Goal: Task Accomplishment & Management: Complete application form

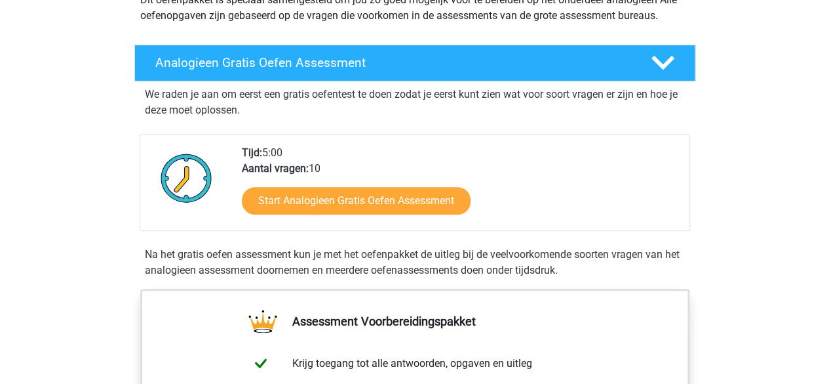
scroll to position [176, 0]
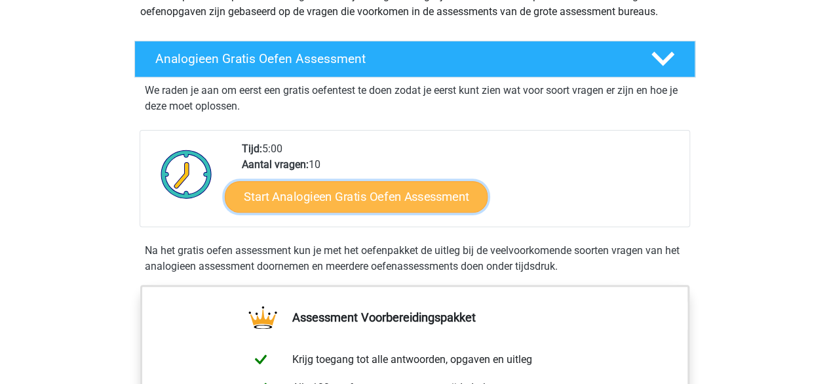
click at [391, 188] on link "Start Analogieen Gratis Oefen Assessment" at bounding box center [356, 195] width 263 height 31
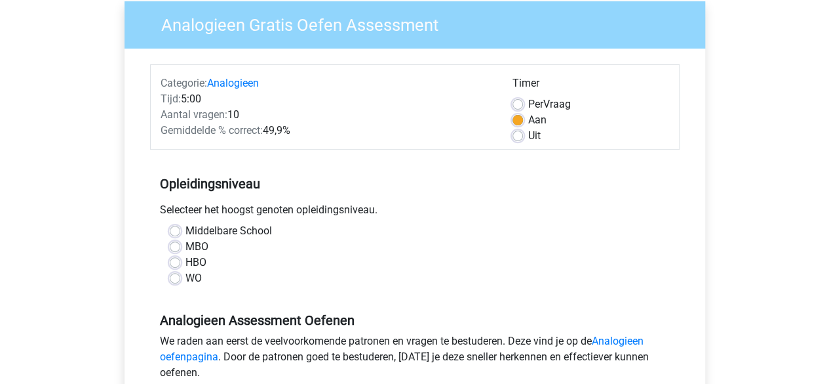
scroll to position [121, 0]
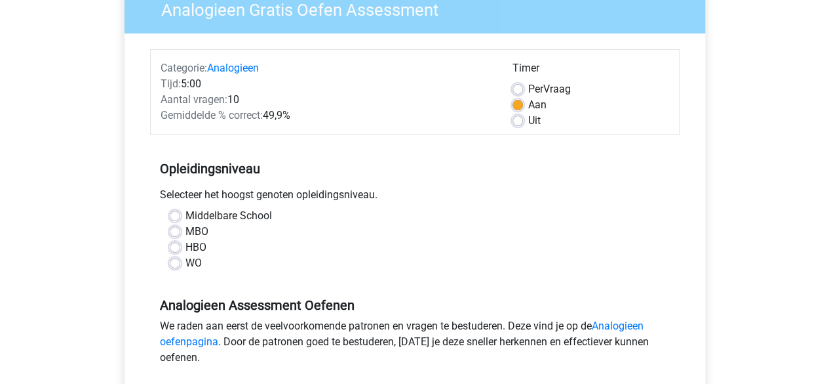
click at [186, 246] on label "HBO" at bounding box center [196, 247] width 21 height 16
click at [175, 246] on input "HBO" at bounding box center [175, 245] width 10 height 13
radio input "true"
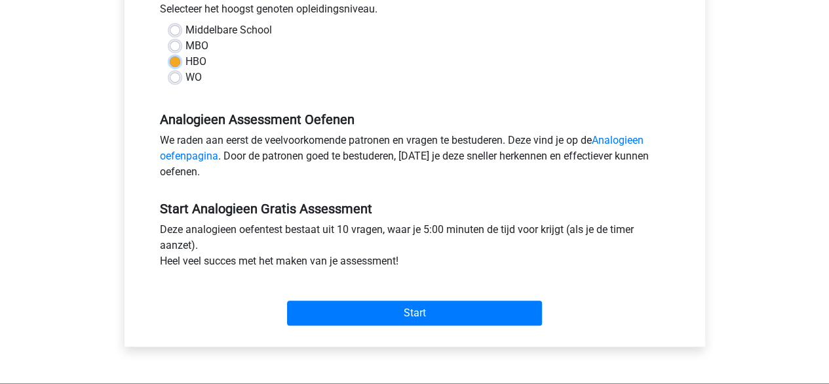
scroll to position [320, 0]
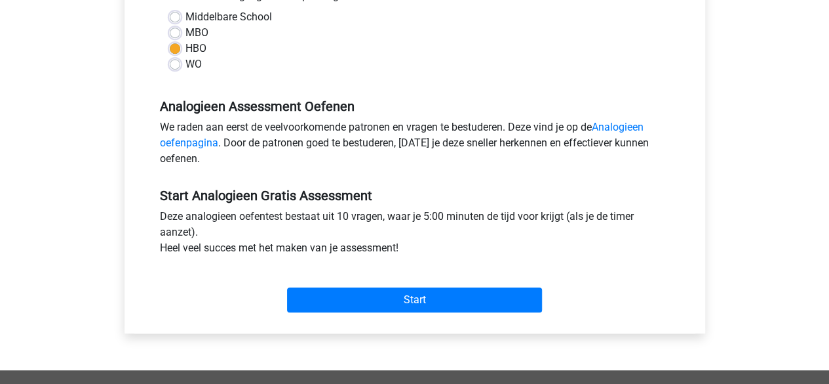
click at [181, 64] on div "WO" at bounding box center [415, 64] width 490 height 16
click at [173, 69] on div "WO" at bounding box center [415, 64] width 490 height 16
click at [186, 60] on label "WO" at bounding box center [194, 64] width 16 height 16
click at [170, 60] on input "WO" at bounding box center [175, 62] width 10 height 13
radio input "true"
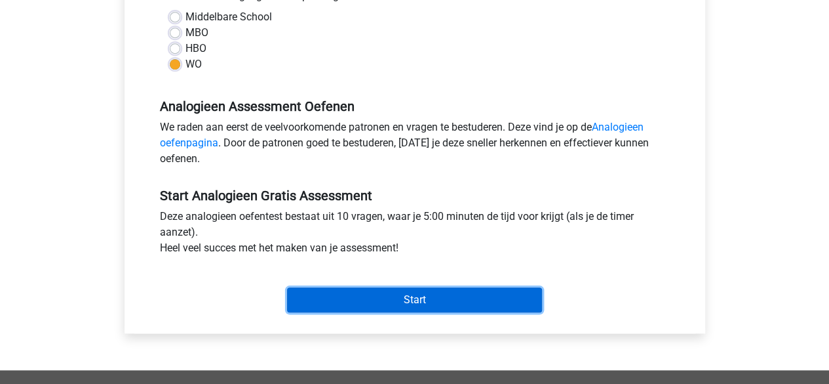
click at [367, 290] on input "Start" at bounding box center [414, 299] width 255 height 25
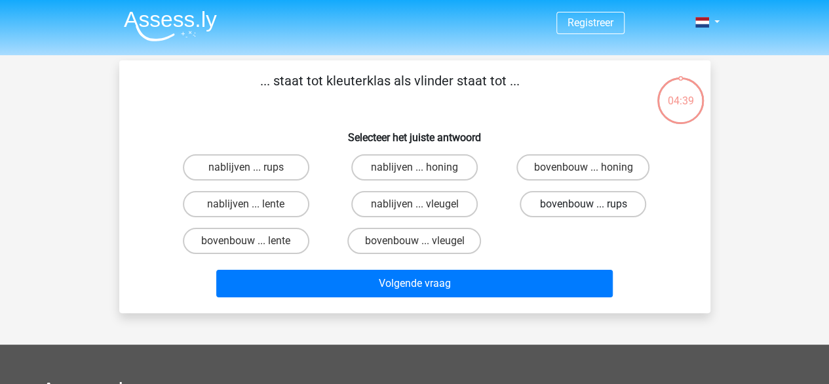
click at [551, 210] on label "bovenbouw ... rups" at bounding box center [583, 204] width 127 height 26
click at [584, 210] on input "bovenbouw ... rups" at bounding box center [588, 208] width 9 height 9
radio input "true"
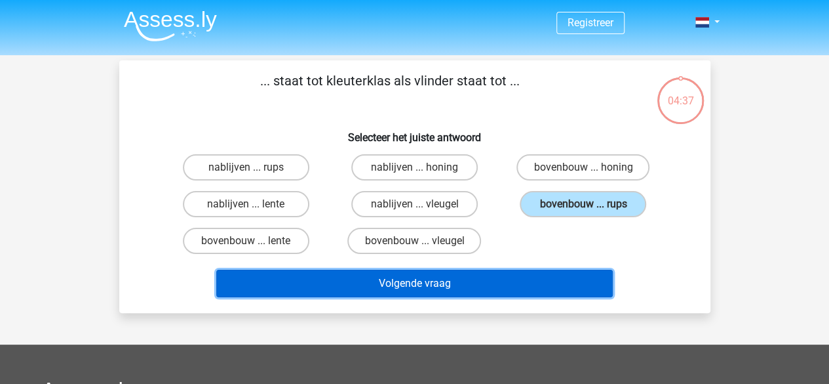
click at [466, 289] on button "Volgende vraag" at bounding box center [414, 283] width 397 height 28
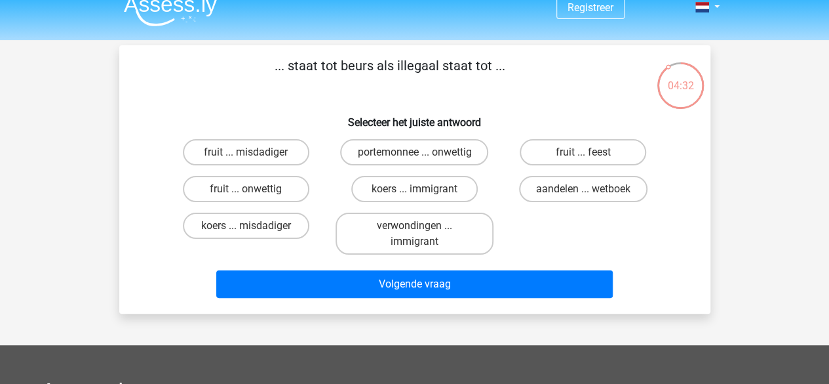
scroll to position [14, 0]
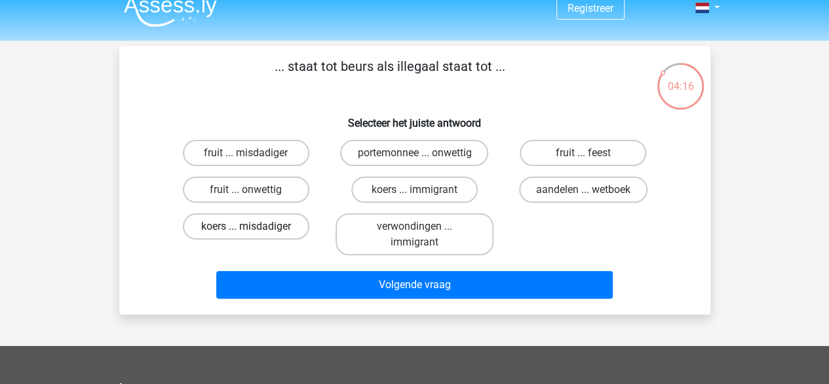
click at [265, 221] on label "koers ... misdadiger" at bounding box center [246, 226] width 127 height 26
click at [254, 226] on input "koers ... misdadiger" at bounding box center [250, 230] width 9 height 9
radio input "true"
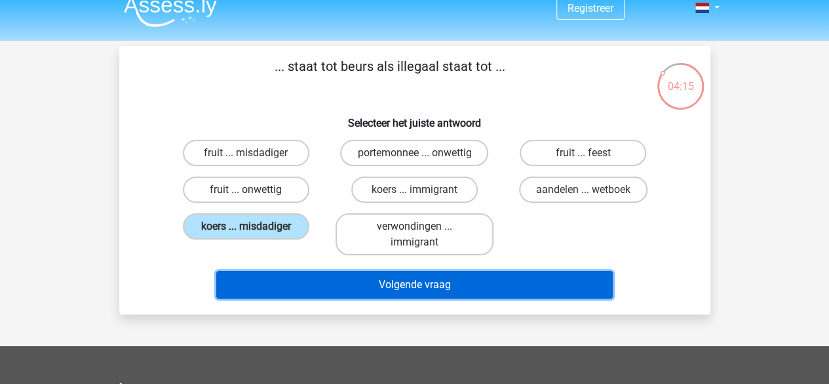
click at [316, 280] on button "Volgende vraag" at bounding box center [414, 285] width 397 height 28
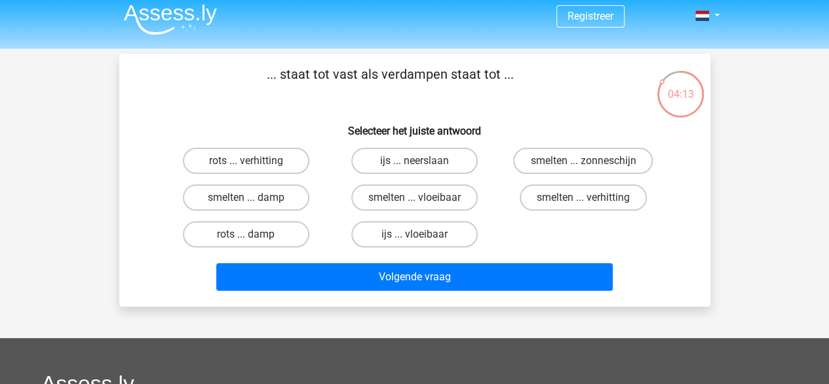
scroll to position [0, 0]
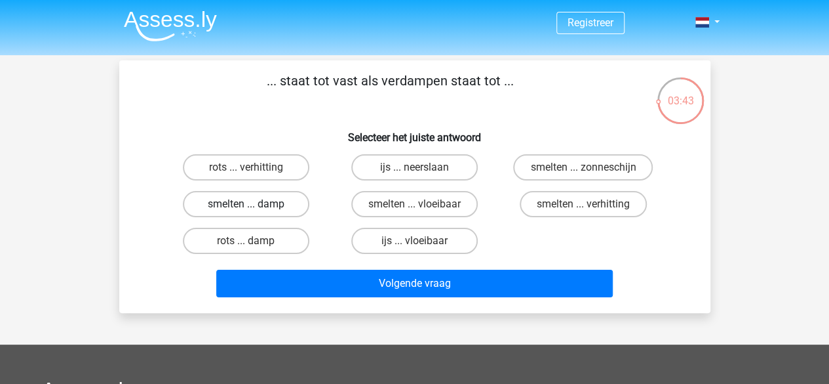
click at [271, 203] on label "smelten ... damp" at bounding box center [246, 204] width 127 height 26
click at [254, 204] on input "smelten ... damp" at bounding box center [250, 208] width 9 height 9
radio input "true"
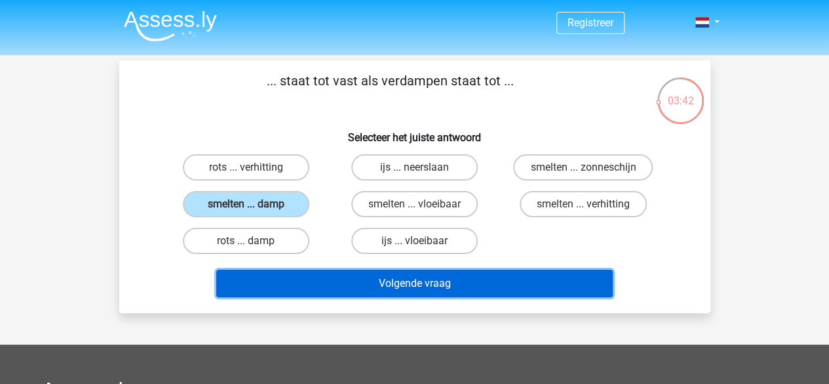
click at [376, 279] on button "Volgende vraag" at bounding box center [414, 283] width 397 height 28
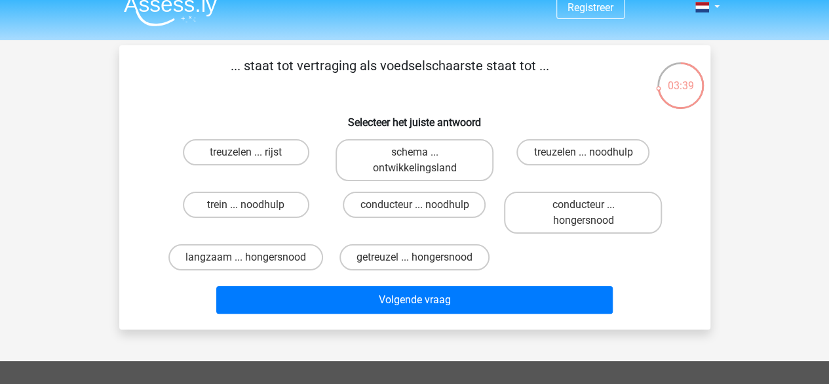
scroll to position [12, 0]
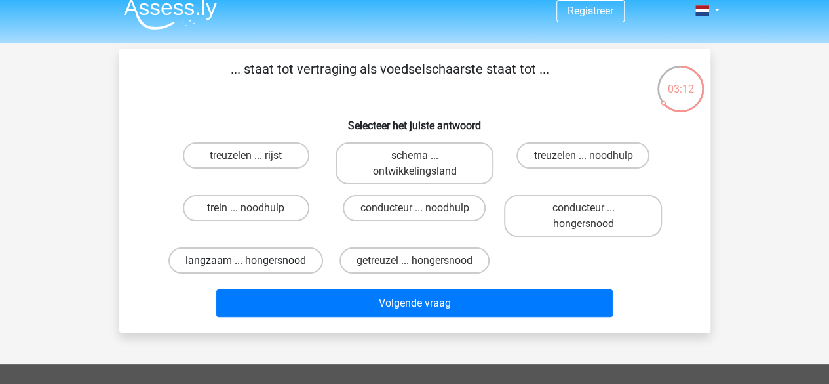
click at [314, 264] on label "langzaam ... hongersnood" at bounding box center [246, 260] width 155 height 26
click at [254, 264] on input "langzaam ... hongersnood" at bounding box center [250, 264] width 9 height 9
radio input "true"
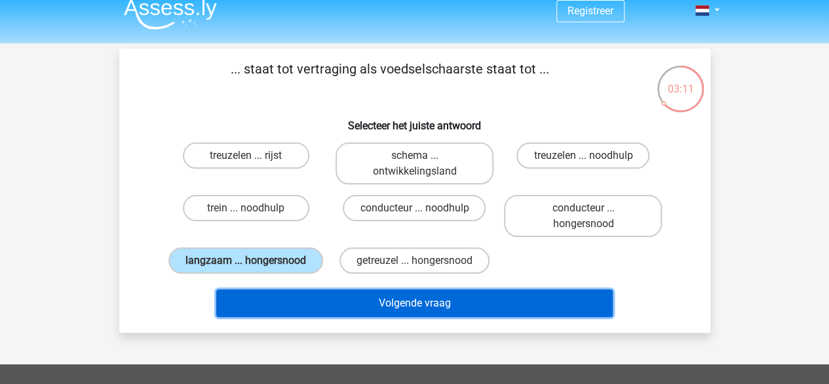
click at [362, 292] on button "Volgende vraag" at bounding box center [414, 303] width 397 height 28
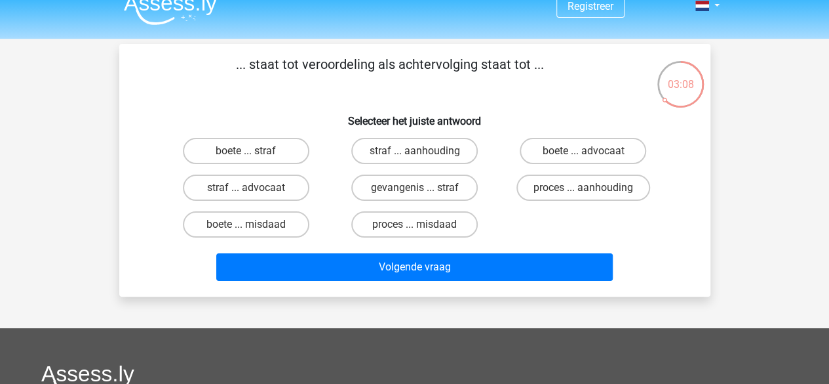
scroll to position [14, 0]
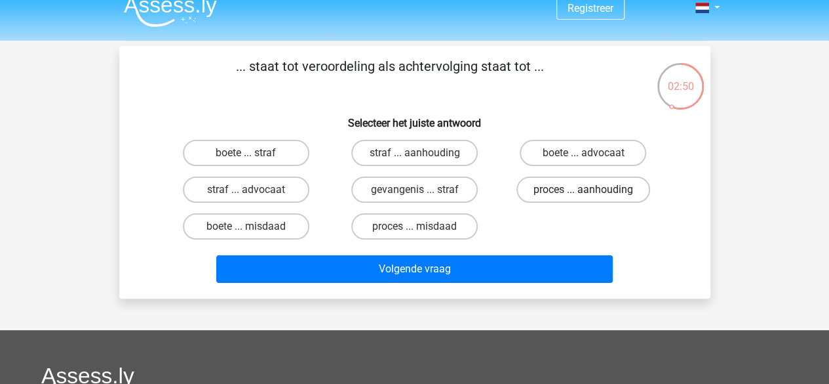
click at [559, 188] on label "proces ... aanhouding" at bounding box center [584, 189] width 134 height 26
click at [584, 190] on input "proces ... aanhouding" at bounding box center [588, 194] width 9 height 9
radio input "true"
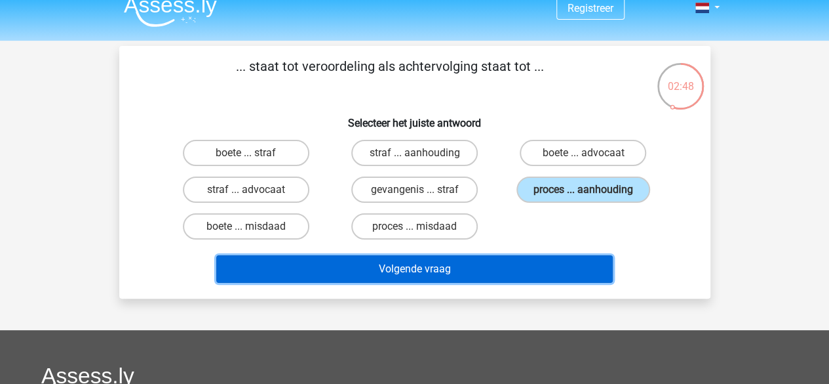
click at [485, 264] on button "Volgende vraag" at bounding box center [414, 269] width 397 height 28
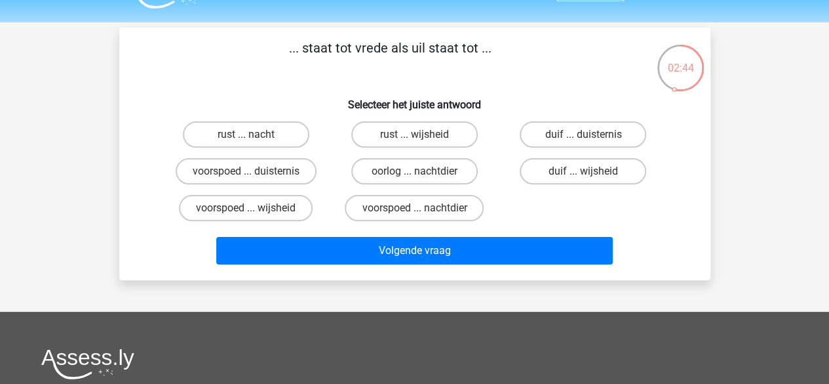
scroll to position [31, 0]
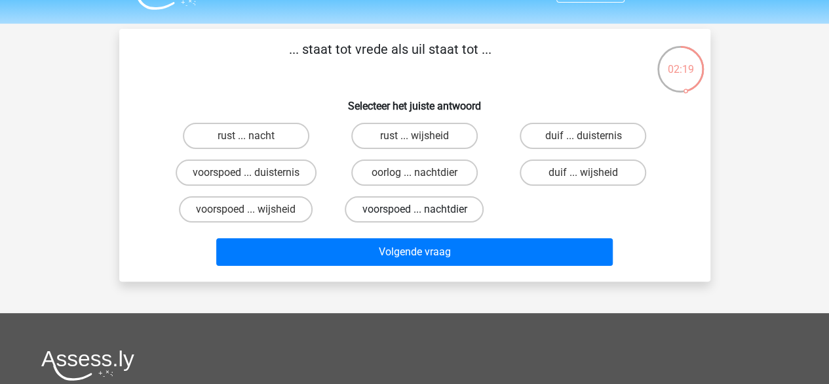
click at [405, 216] on label "voorspoed ... nachtdier" at bounding box center [414, 209] width 139 height 26
click at [414, 216] on input "voorspoed ... nachtdier" at bounding box center [418, 213] width 9 height 9
radio input "true"
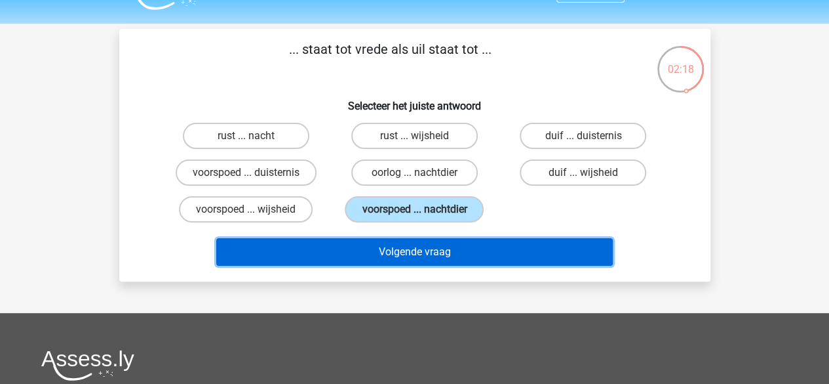
click at [429, 252] on button "Volgende vraag" at bounding box center [414, 252] width 397 height 28
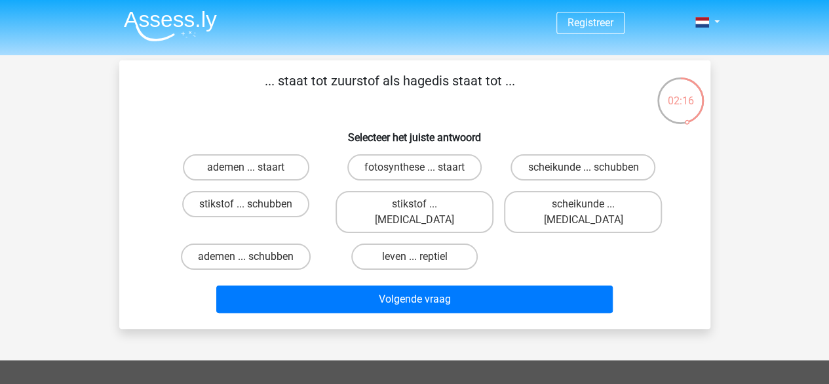
scroll to position [0, 0]
click at [437, 212] on label "stikstof ... krokodil" at bounding box center [415, 212] width 158 height 42
click at [423, 212] on input "stikstof ... krokodil" at bounding box center [418, 208] width 9 height 9
radio input "true"
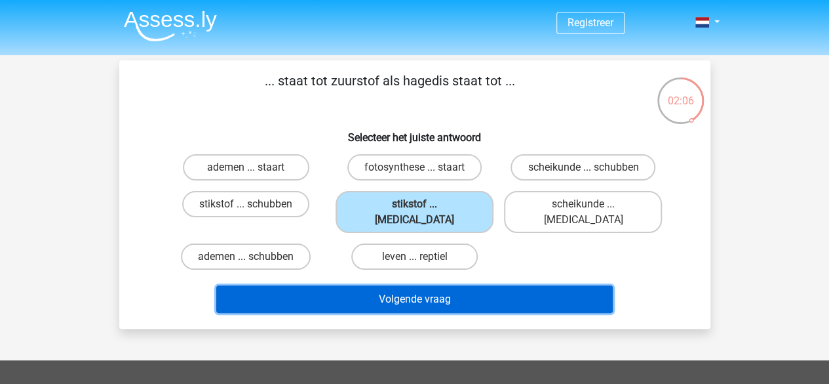
click at [428, 285] on button "Volgende vraag" at bounding box center [414, 299] width 397 height 28
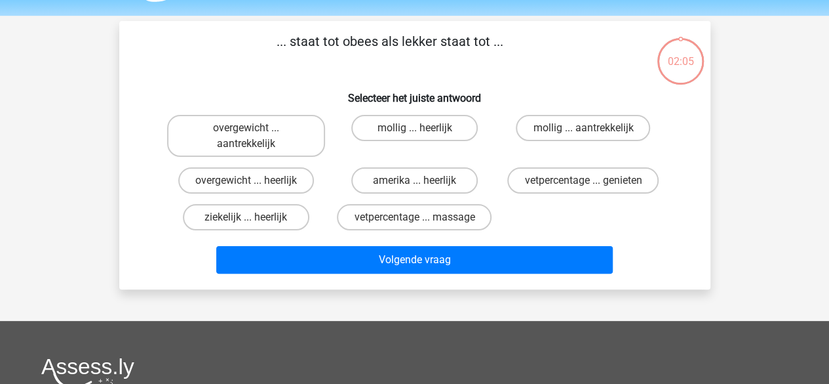
scroll to position [60, 0]
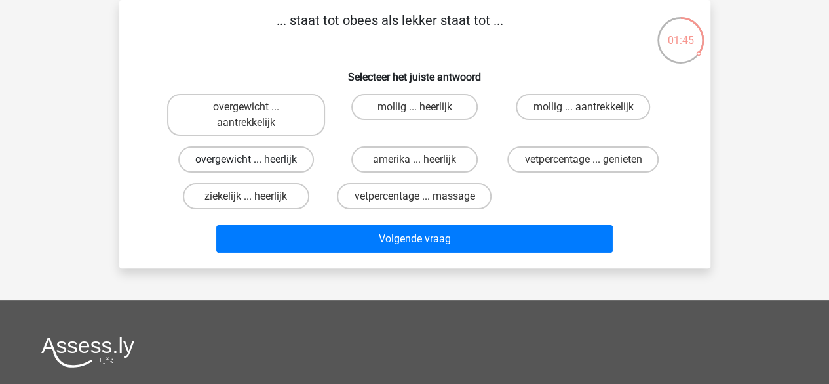
click at [286, 158] on label "overgewicht ... heerlijk" at bounding box center [246, 159] width 136 height 26
click at [254, 159] on input "overgewicht ... heerlijk" at bounding box center [250, 163] width 9 height 9
radio input "true"
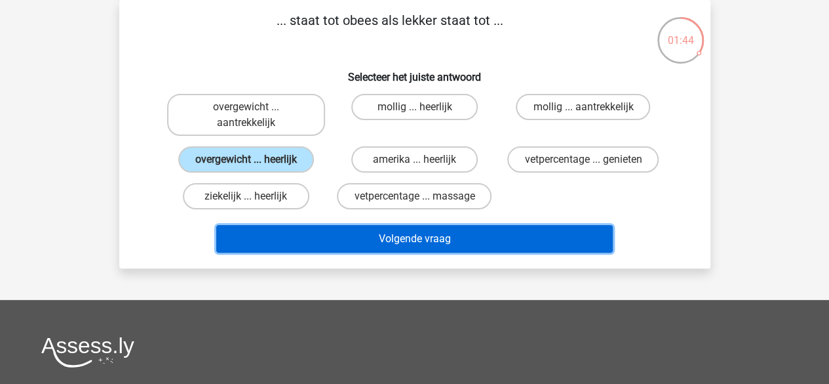
click at [409, 243] on button "Volgende vraag" at bounding box center [414, 239] width 397 height 28
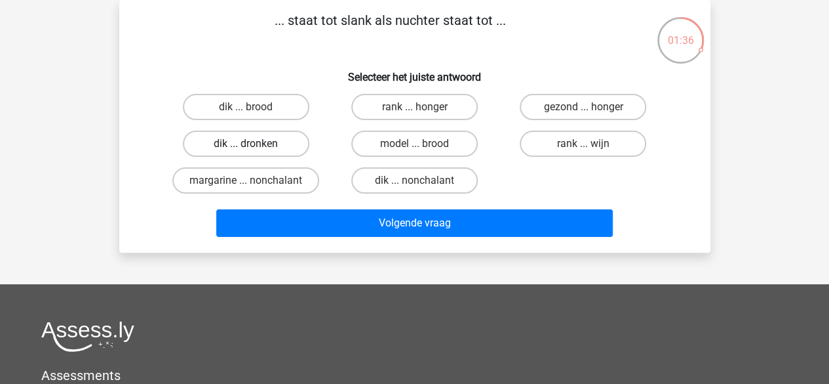
click at [276, 151] on label "dik ... dronken" at bounding box center [246, 143] width 127 height 26
click at [254, 151] on input "dik ... dronken" at bounding box center [250, 148] width 9 height 9
radio input "true"
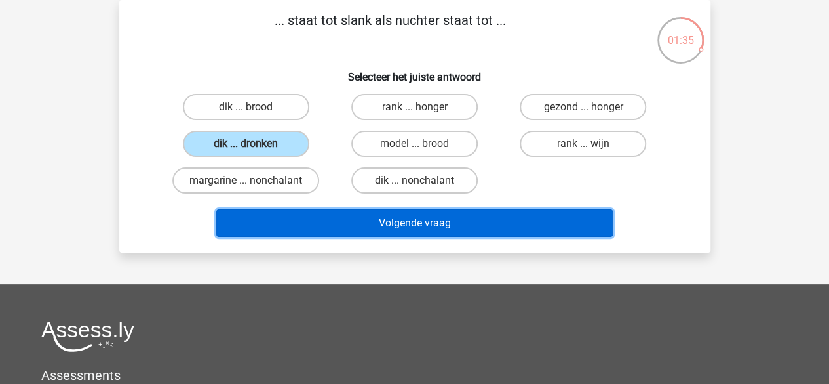
click at [400, 226] on button "Volgende vraag" at bounding box center [414, 223] width 397 height 28
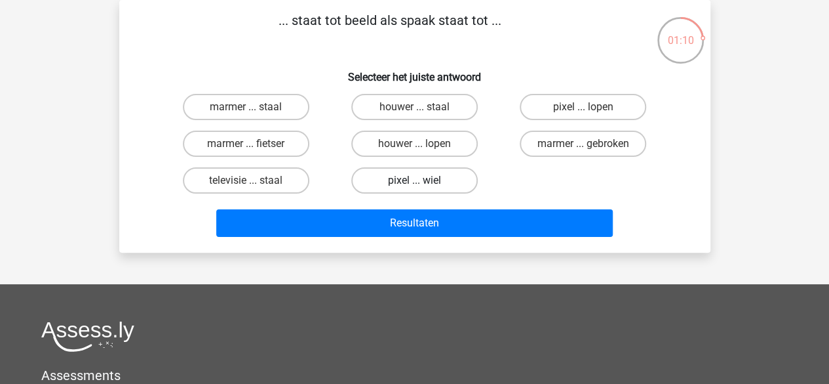
click at [395, 182] on label "pixel ... wiel" at bounding box center [414, 180] width 127 height 26
click at [414, 182] on input "pixel ... wiel" at bounding box center [418, 184] width 9 height 9
radio input "true"
click at [276, 113] on label "marmer ... staal" at bounding box center [246, 107] width 127 height 26
click at [254, 113] on input "marmer ... staal" at bounding box center [250, 111] width 9 height 9
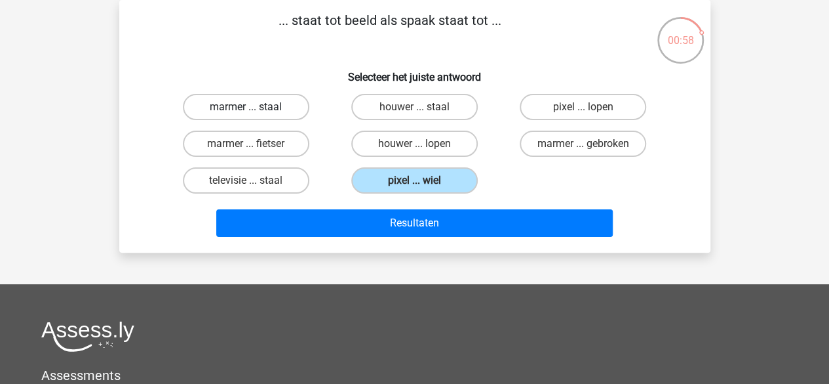
radio input "true"
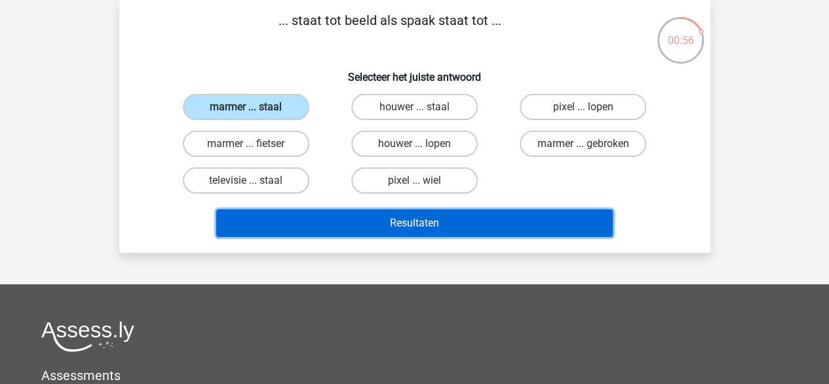
click at [382, 223] on button "Resultaten" at bounding box center [414, 223] width 397 height 28
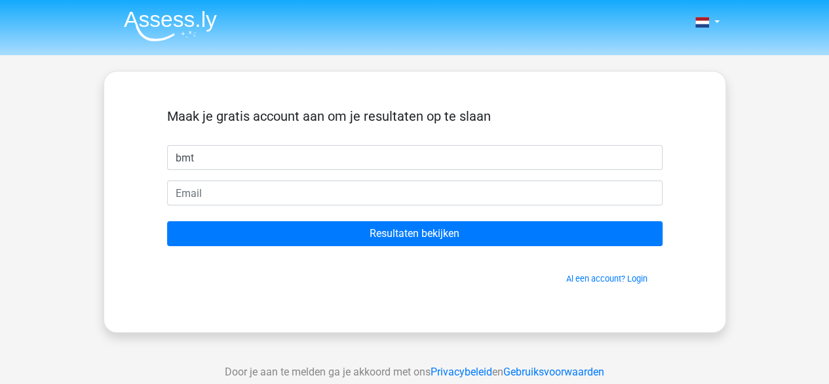
type input "bmt"
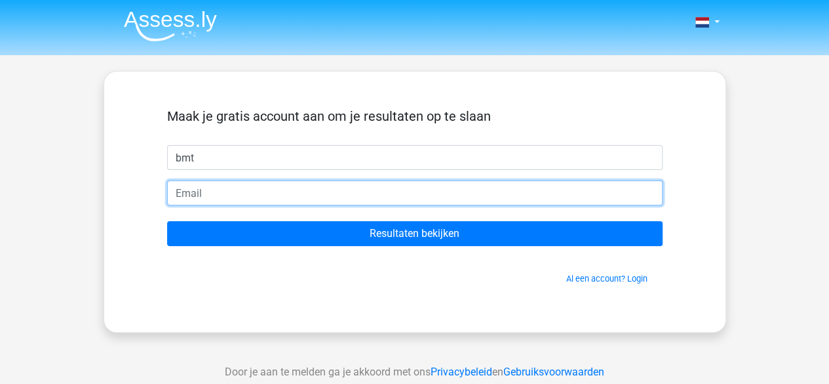
click at [309, 195] on input "email" at bounding box center [415, 192] width 496 height 25
type input "brain_mudibany@outlook.com"
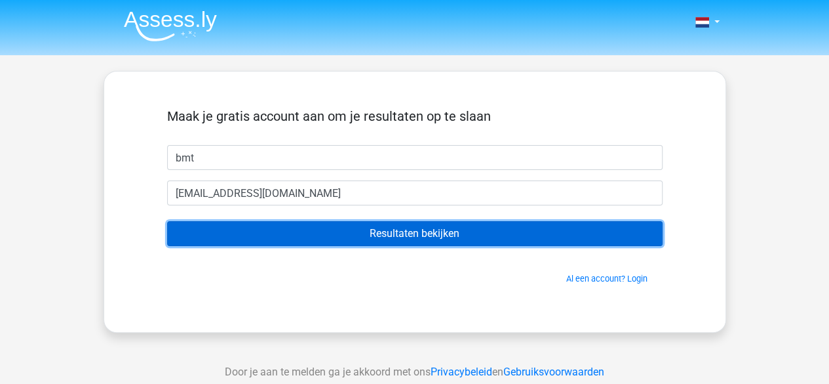
click at [321, 233] on input "Resultaten bekijken" at bounding box center [415, 233] width 496 height 25
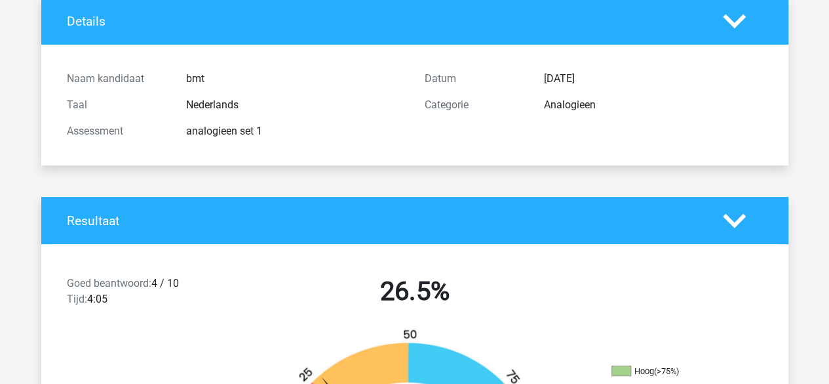
scroll to position [43, 0]
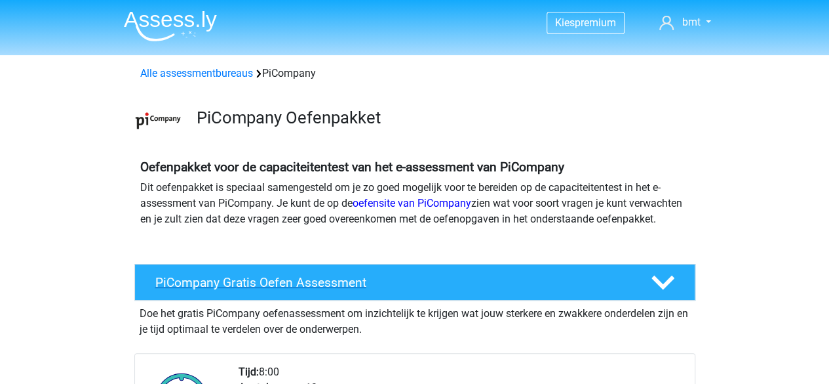
click at [588, 288] on div "PiCompany Gratis Oefen Assessment" at bounding box center [414, 282] width 561 height 37
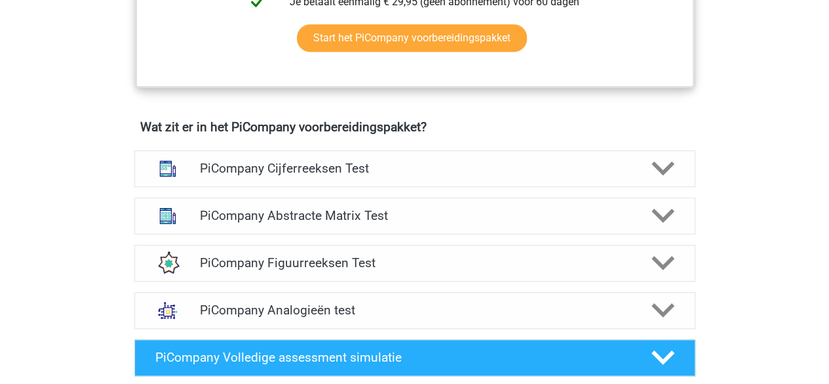
scroll to position [572, 0]
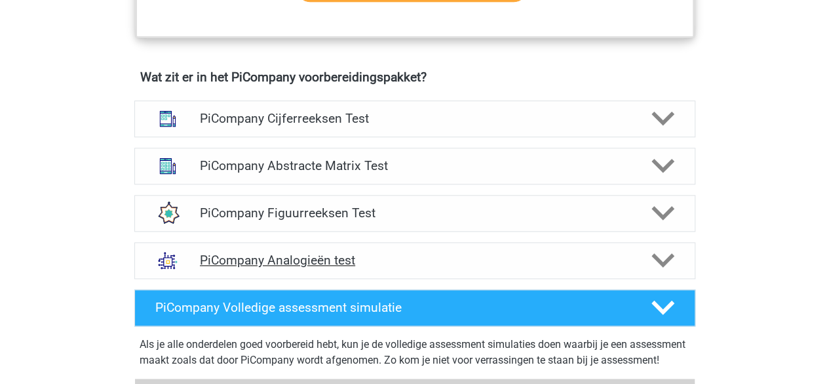
click at [305, 268] on h4 "PiCompany Analogieën test" at bounding box center [414, 259] width 429 height 15
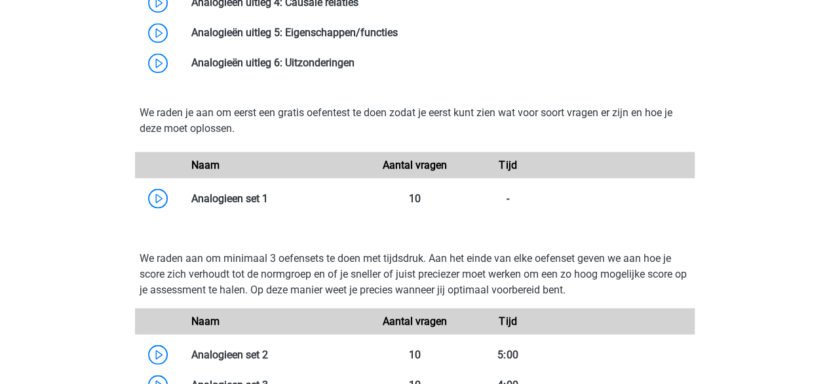
scroll to position [1174, 0]
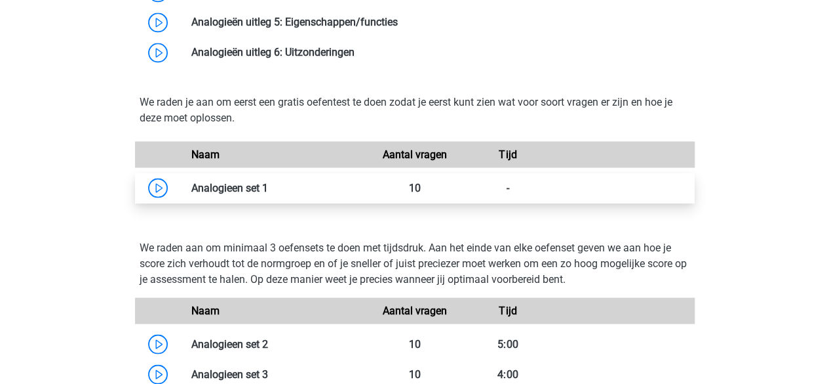
click at [268, 193] on link at bounding box center [268, 187] width 0 height 12
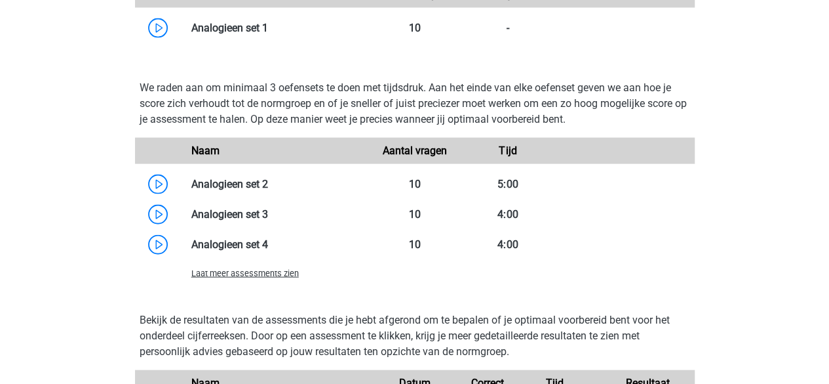
scroll to position [1299, 0]
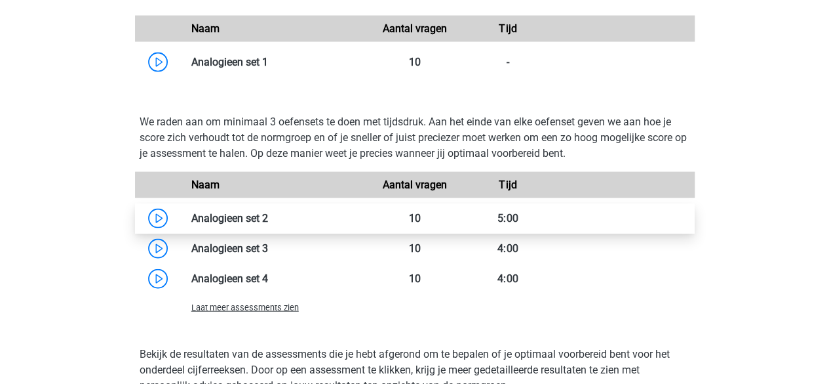
click at [268, 224] on link at bounding box center [268, 218] width 0 height 12
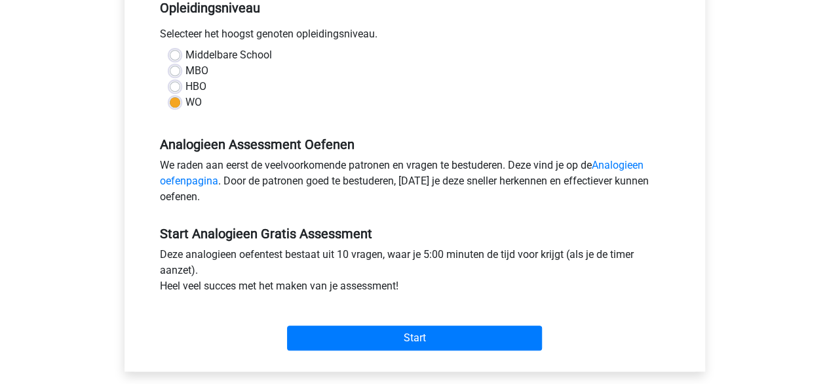
scroll to position [321, 0]
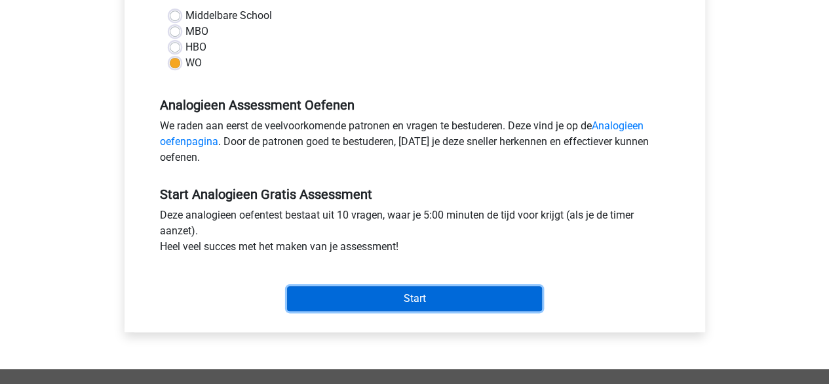
click at [489, 306] on input "Start" at bounding box center [414, 298] width 255 height 25
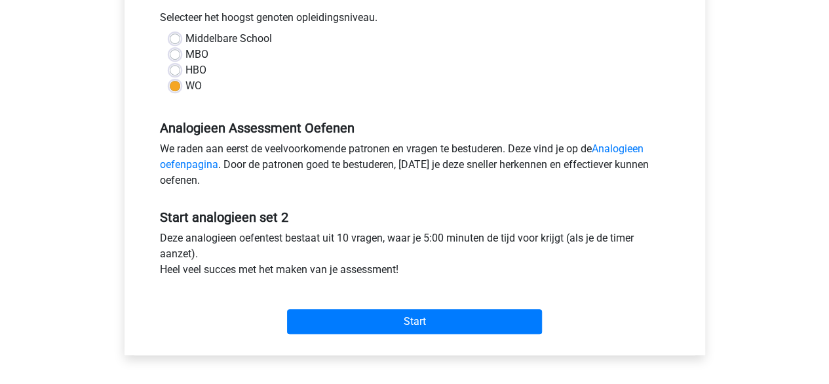
scroll to position [320, 0]
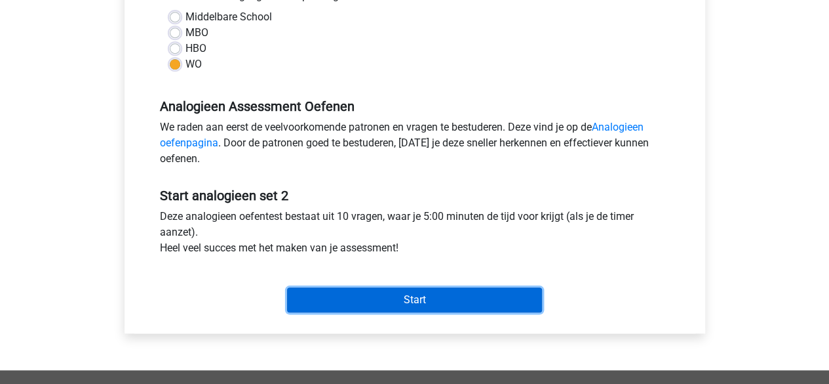
click at [458, 306] on input "Start" at bounding box center [414, 299] width 255 height 25
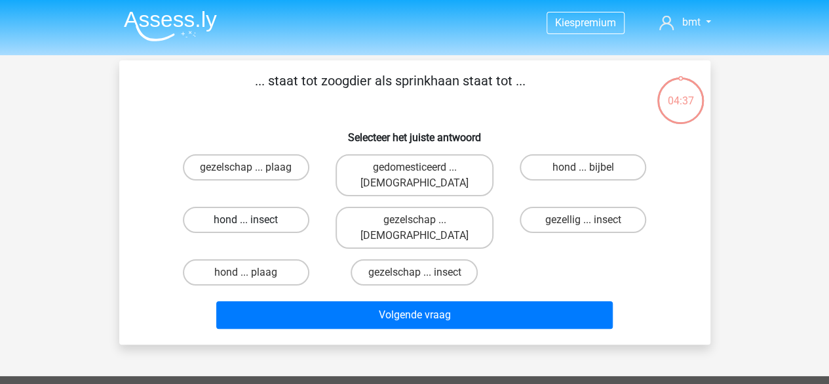
click at [270, 208] on label "hond ... insect" at bounding box center [246, 220] width 127 height 26
click at [254, 220] on input "hond ... insect" at bounding box center [250, 224] width 9 height 9
radio input "true"
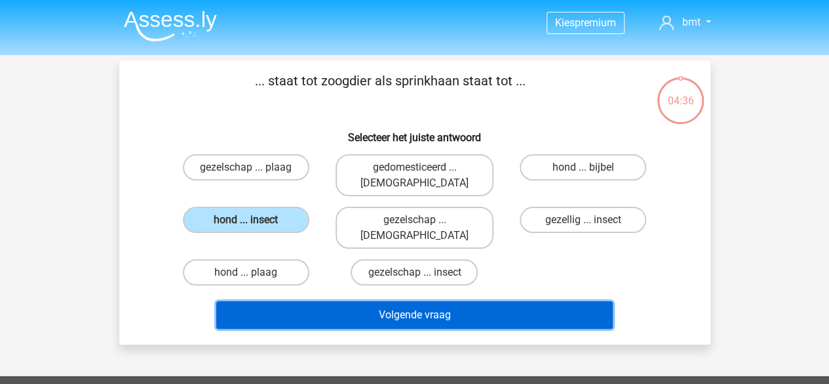
click at [324, 301] on button "Volgende vraag" at bounding box center [414, 315] width 397 height 28
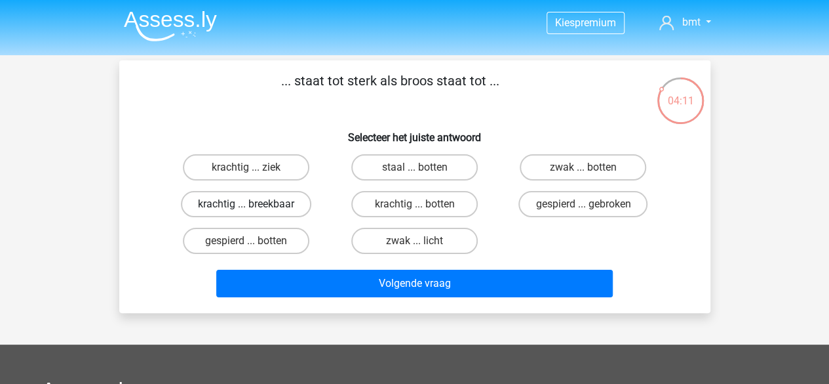
click at [258, 208] on label "krachtig ... breekbaar" at bounding box center [246, 204] width 130 height 26
click at [254, 208] on input "krachtig ... breekbaar" at bounding box center [250, 208] width 9 height 9
radio input "true"
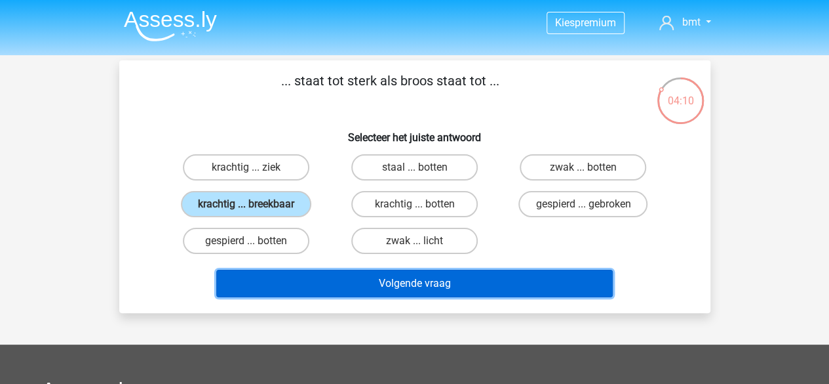
click at [340, 290] on button "Volgende vraag" at bounding box center [414, 283] width 397 height 28
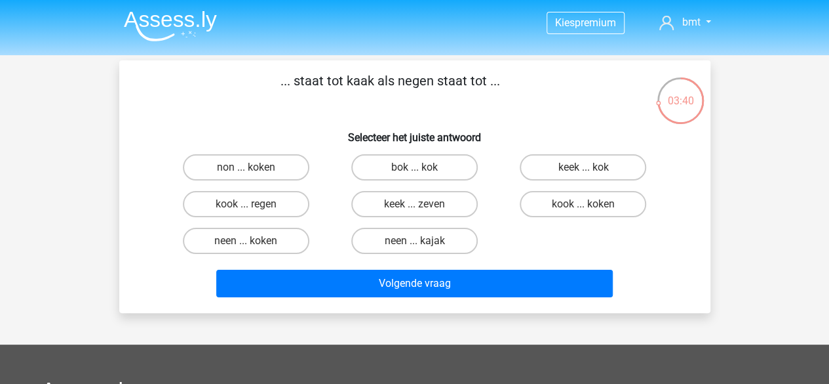
click at [416, 207] on input "keek ... zeven" at bounding box center [418, 208] width 9 height 9
radio input "true"
click at [288, 238] on label "neen ... koken" at bounding box center [246, 241] width 127 height 26
click at [254, 241] on input "neen ... koken" at bounding box center [250, 245] width 9 height 9
radio input "true"
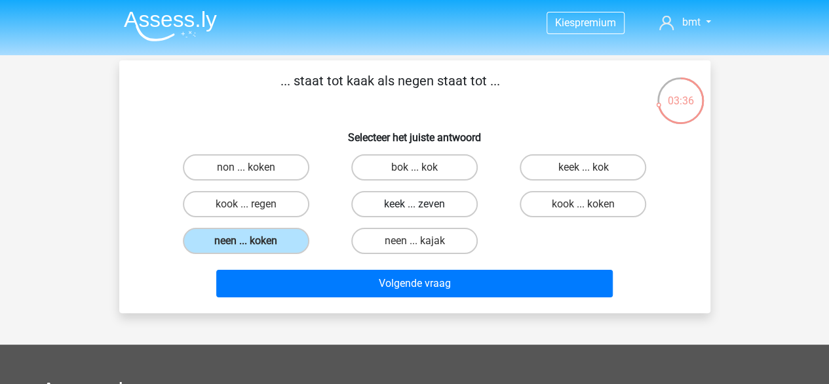
click at [458, 199] on label "keek ... zeven" at bounding box center [414, 204] width 127 height 26
click at [423, 204] on input "keek ... zeven" at bounding box center [418, 208] width 9 height 9
radio input "true"
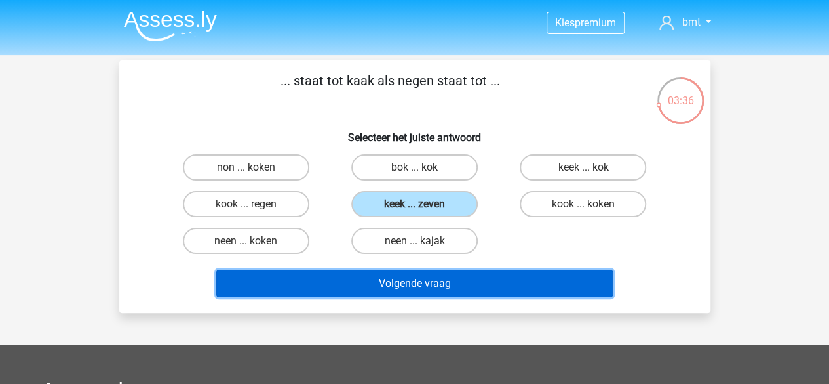
click at [458, 272] on button "Volgende vraag" at bounding box center [414, 283] width 397 height 28
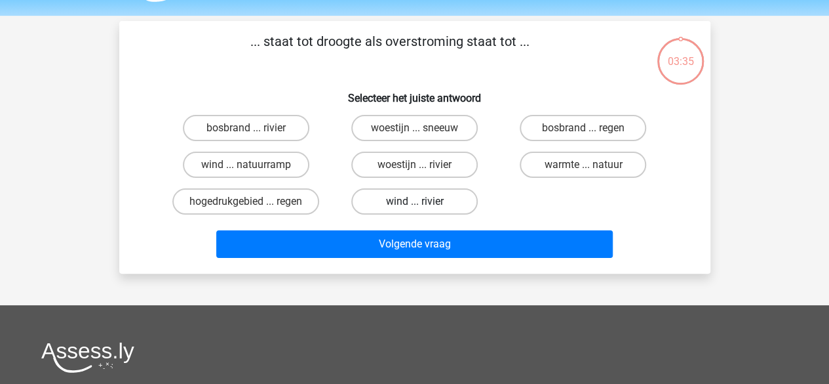
scroll to position [60, 0]
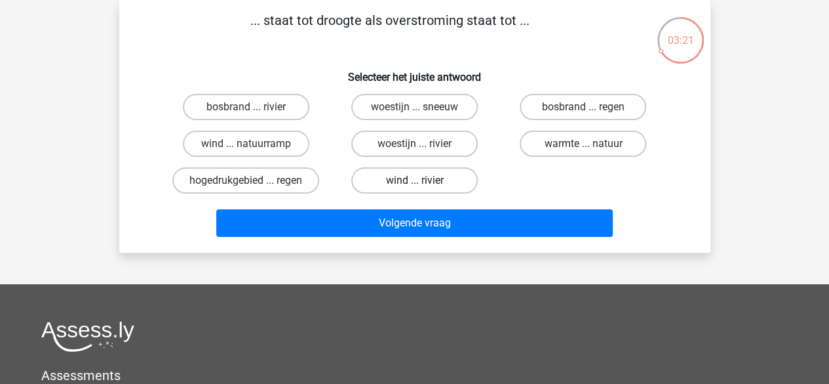
click at [433, 178] on label "wind ... rivier" at bounding box center [414, 180] width 127 height 26
click at [423, 180] on input "wind ... rivier" at bounding box center [418, 184] width 9 height 9
radio input "true"
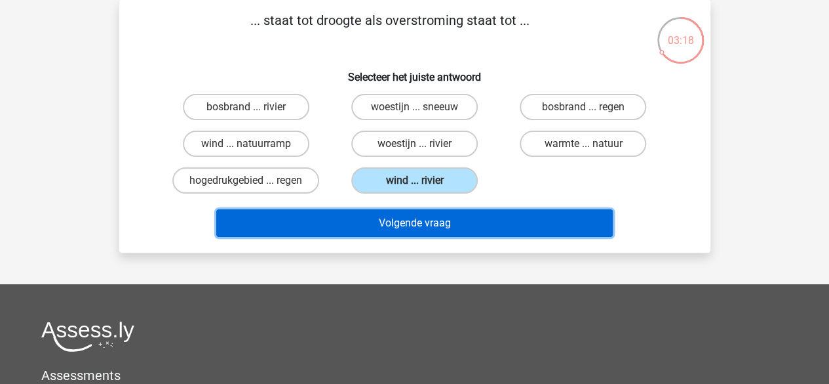
drag, startPoint x: 449, startPoint y: 224, endPoint x: 389, endPoint y: 214, distance: 59.7
click at [389, 214] on button "Volgende vraag" at bounding box center [414, 223] width 397 height 28
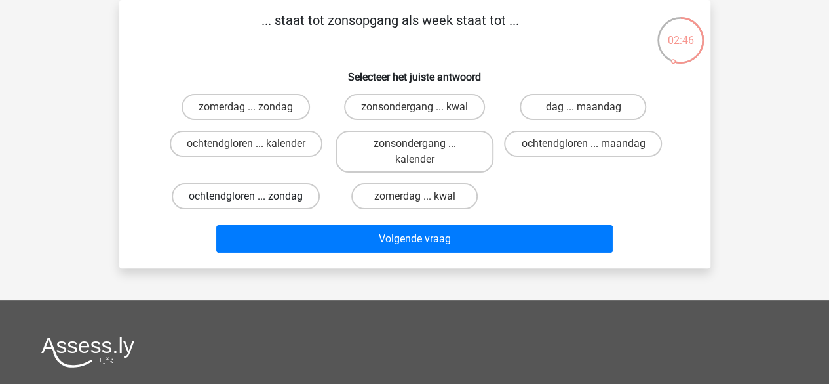
click at [288, 193] on label "ochtendgloren ... zondag" at bounding box center [246, 196] width 148 height 26
click at [254, 196] on input "ochtendgloren ... zondag" at bounding box center [250, 200] width 9 height 9
radio input "true"
click at [281, 133] on label "ochtendgloren ... kalender" at bounding box center [246, 143] width 153 height 26
click at [254, 144] on input "ochtendgloren ... kalender" at bounding box center [250, 148] width 9 height 9
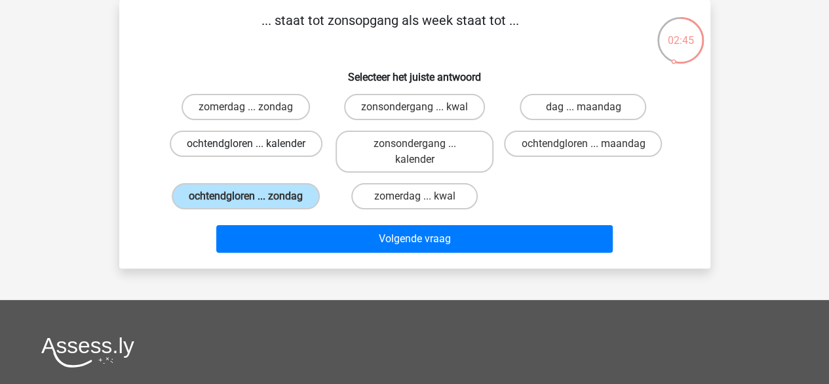
radio input "true"
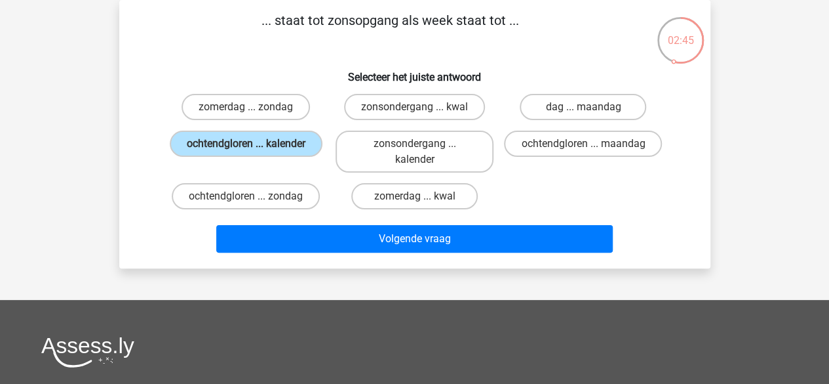
click at [346, 216] on div "Volgende vraag" at bounding box center [414, 235] width 549 height 43
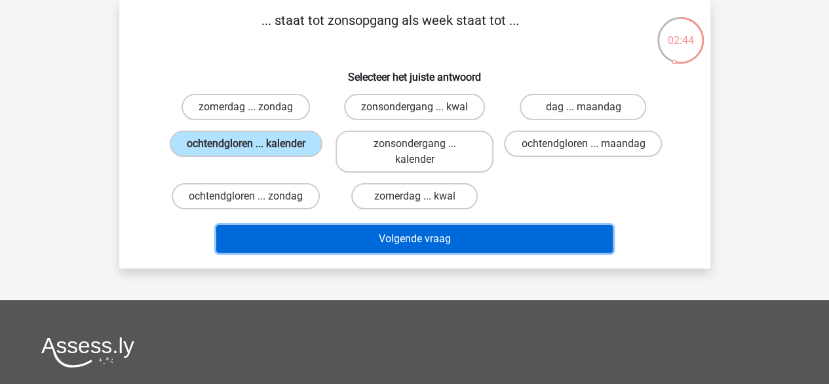
click at [349, 230] on button "Volgende vraag" at bounding box center [414, 239] width 397 height 28
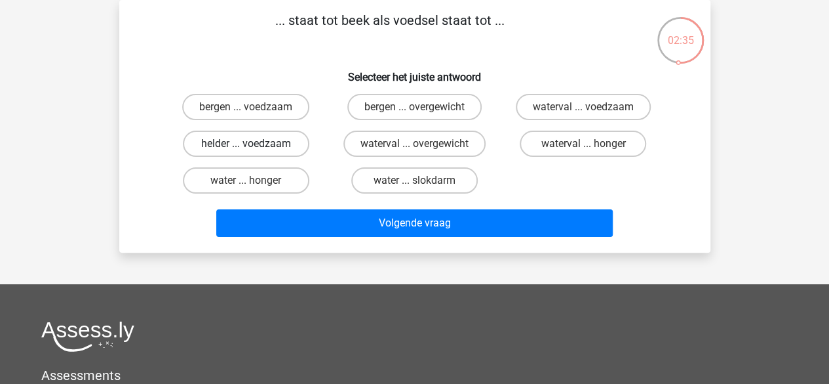
click at [283, 146] on label "helder ... voedzaam" at bounding box center [246, 143] width 127 height 26
click at [254, 146] on input "helder ... voedzaam" at bounding box center [250, 148] width 9 height 9
radio input "true"
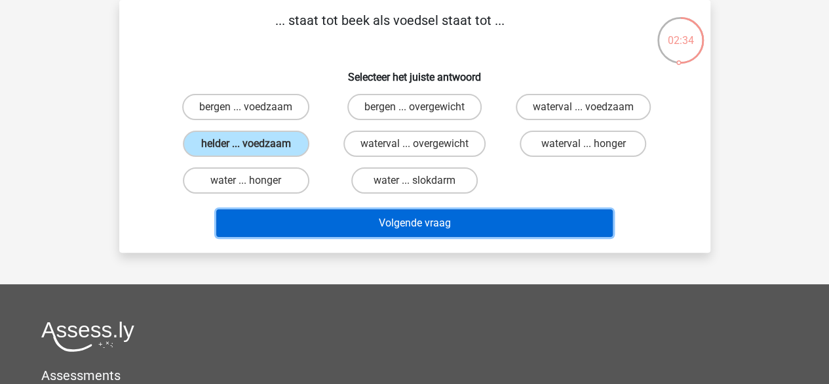
click at [376, 228] on button "Volgende vraag" at bounding box center [414, 223] width 397 height 28
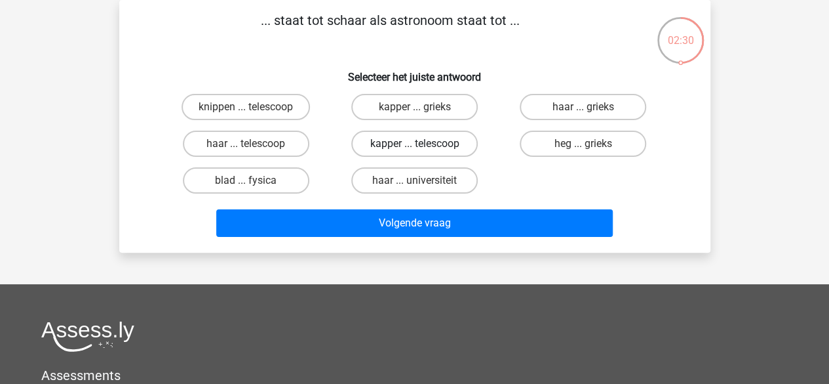
click at [379, 146] on label "kapper ... telescoop" at bounding box center [414, 143] width 127 height 26
click at [414, 146] on input "kapper ... telescoop" at bounding box center [418, 148] width 9 height 9
radio input "true"
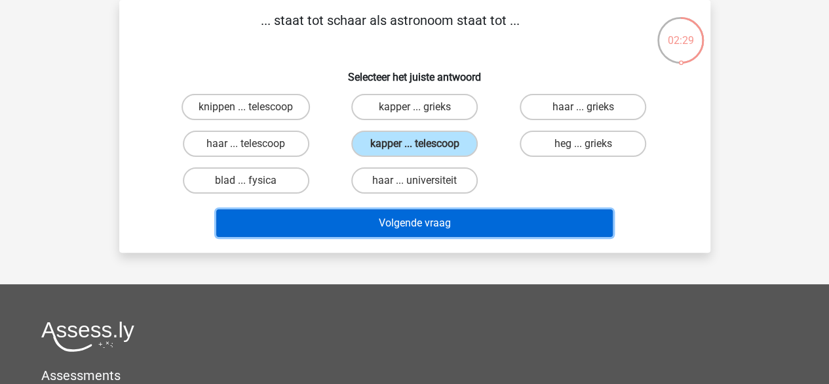
click at [413, 216] on button "Volgende vraag" at bounding box center [414, 223] width 397 height 28
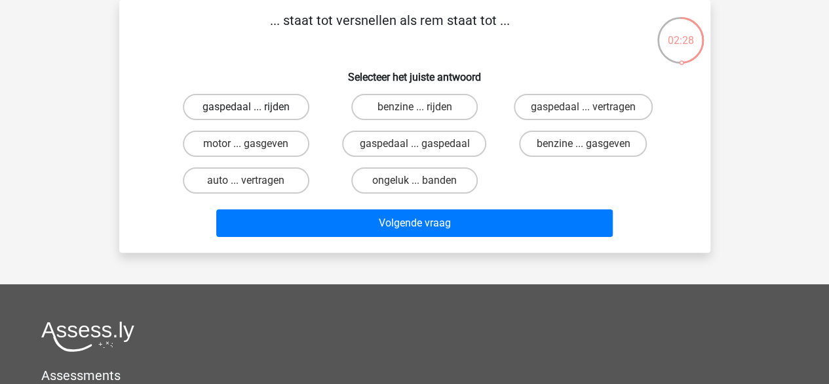
click at [258, 102] on label "gaspedaal ... rijden" at bounding box center [246, 107] width 127 height 26
click at [254, 107] on input "gaspedaal ... rijden" at bounding box center [250, 111] width 9 height 9
radio input "true"
click at [353, 203] on div "Volgende vraag" at bounding box center [414, 220] width 549 height 43
click at [536, 114] on label "gaspedaal ... vertragen" at bounding box center [583, 107] width 139 height 26
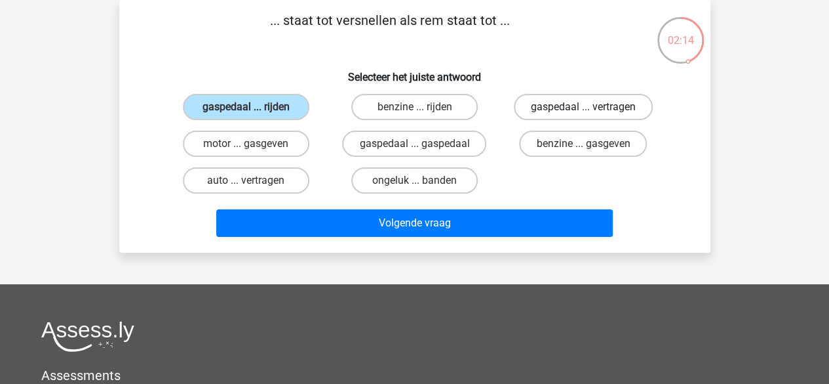
click at [584, 114] on input "gaspedaal ... vertragen" at bounding box center [588, 111] width 9 height 9
radio input "true"
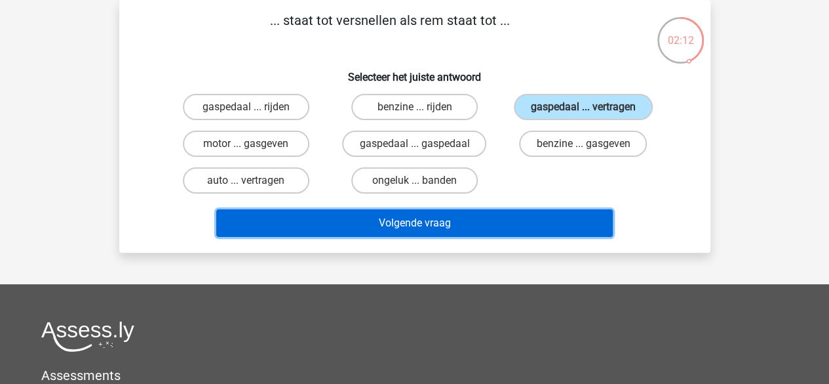
click at [494, 217] on button "Volgende vraag" at bounding box center [414, 223] width 397 height 28
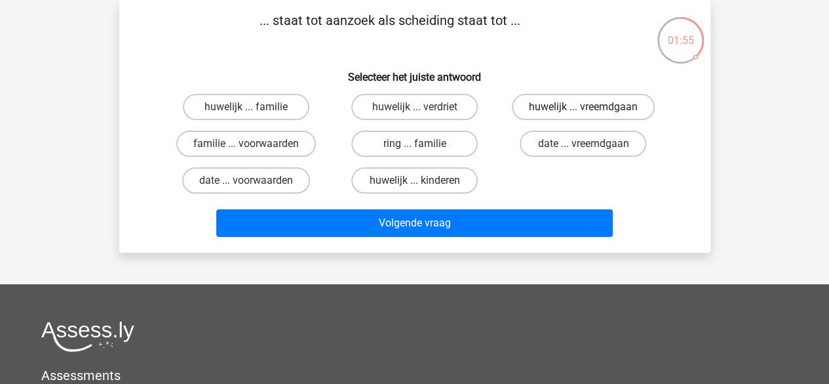
click at [532, 113] on label "huwelijk ... vreemdgaan" at bounding box center [583, 107] width 143 height 26
click at [584, 113] on input "huwelijk ... vreemdgaan" at bounding box center [588, 111] width 9 height 9
radio input "true"
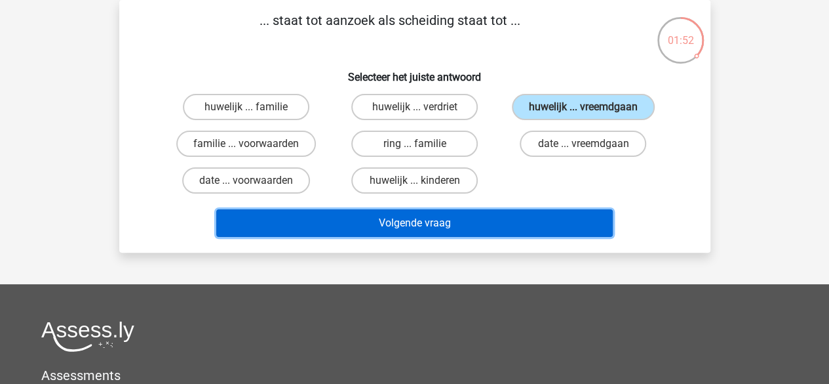
drag, startPoint x: 479, startPoint y: 222, endPoint x: 434, endPoint y: 233, distance: 46.6
click at [434, 233] on button "Volgende vraag" at bounding box center [414, 223] width 397 height 28
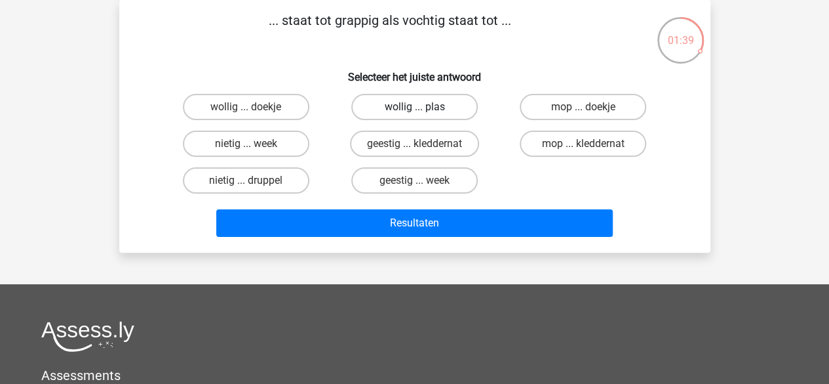
click at [409, 108] on label "wollig ... plas" at bounding box center [414, 107] width 127 height 26
click at [414, 108] on input "wollig ... plas" at bounding box center [418, 111] width 9 height 9
radio input "true"
click at [458, 245] on div "... staat tot grappig als vochtig staat tot ... Selecteer het juiste antwoord w…" at bounding box center [414, 126] width 591 height 252
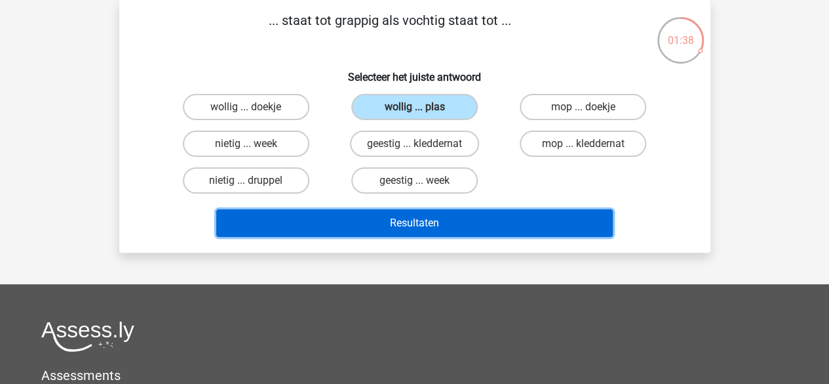
click at [452, 231] on button "Resultaten" at bounding box center [414, 223] width 397 height 28
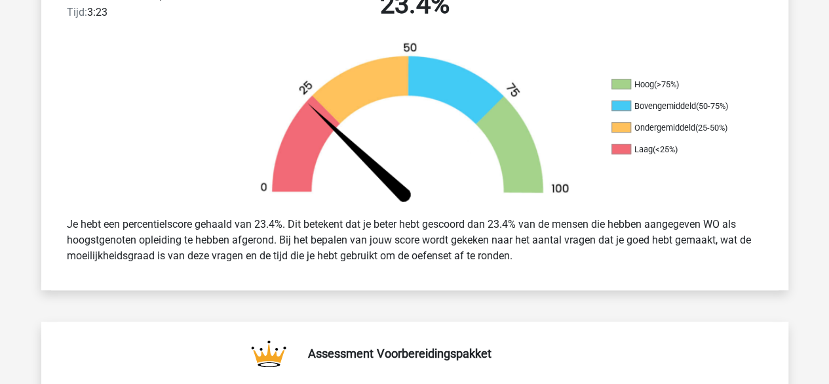
scroll to position [369, 0]
